Goal: Task Accomplishment & Management: Manage account settings

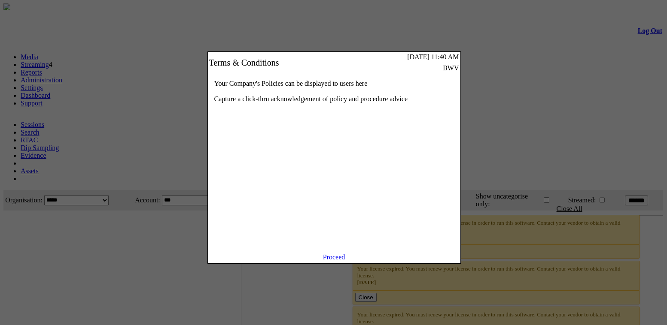
click at [337, 261] on link "Proceed" at bounding box center [334, 257] width 22 height 7
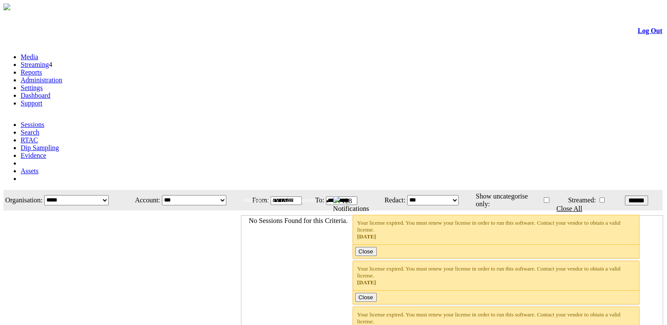
click at [43, 84] on link "Settings" at bounding box center [32, 87] width 22 height 7
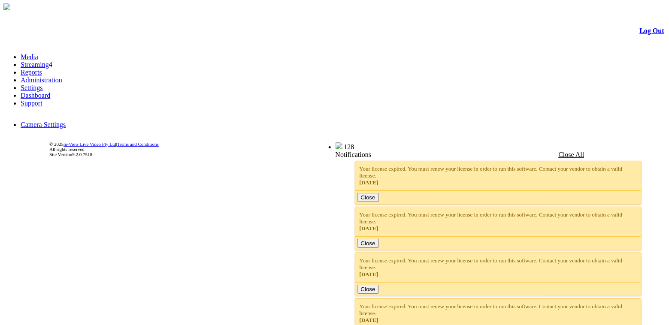
click at [62, 76] on link "Administration" at bounding box center [42, 79] width 42 height 7
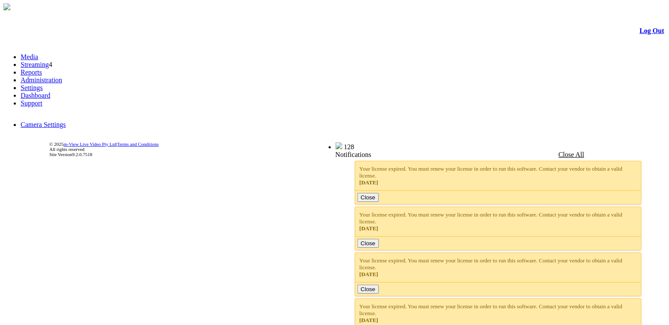
drag, startPoint x: 347, startPoint y: 222, endPoint x: 337, endPoint y: 243, distance: 23.8
click at [347, 171] on body "m-View Web Portal Log Out Media Streaming 4 Reports Administration Settings Das…" at bounding box center [334, 86] width 662 height 167
click at [309, 171] on body "m-View Web Portal Log Out Media Streaming 4 Reports Administration Settings Das…" at bounding box center [334, 86] width 662 height 167
